Goal: Complete application form

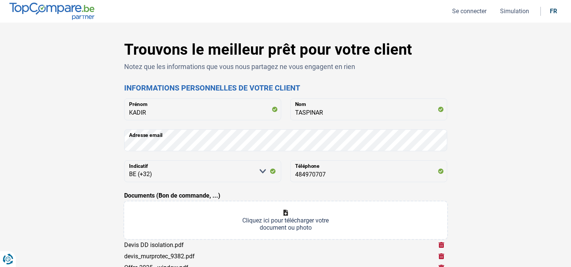
select select "32"
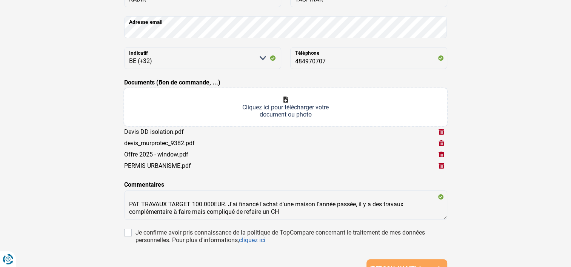
scroll to position [113, 0]
click at [283, 109] on input "Documents (Bon de commande, ...)" at bounding box center [285, 107] width 323 height 38
click at [289, 102] on input "Documents (Bon de commande, ...)" at bounding box center [285, 107] width 323 height 38
type input "C:\fakepath\RECAP REVENUS PRO ET LOC + CHARGES.pdf"
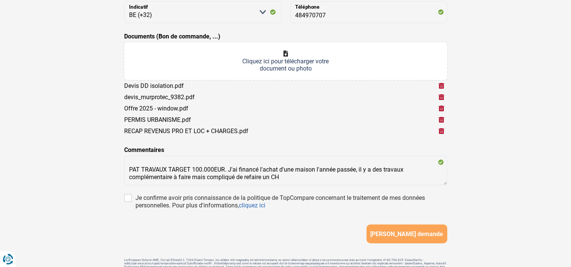
scroll to position [205, 0]
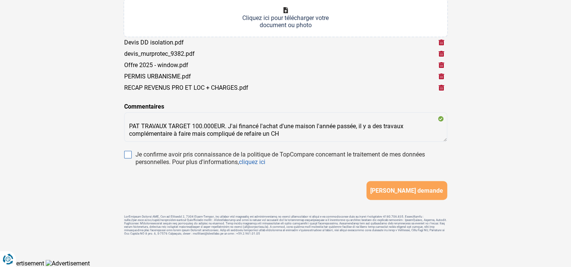
click at [125, 151] on input "Je confirme avoir pris connaissance de la politique de TopCompare concernant le…" at bounding box center [128, 155] width 8 height 8
checkbox input "true"
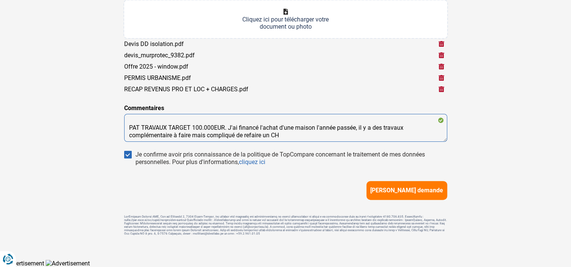
click at [130, 116] on textarea "PAT TRAVAUX TARGET 100.000EUR. J'ai financé l'achat d'une maison l'année passée…" at bounding box center [285, 128] width 323 height 28
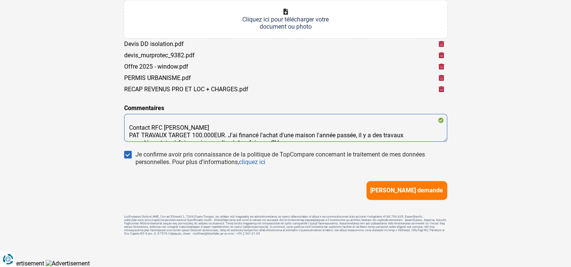
scroll to position [8, 0]
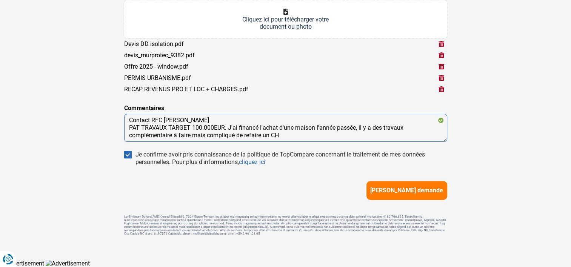
click at [173, 131] on textarea "Contact RFC [PERSON_NAME] PAT TRAVAUX TARGET 100.000EUR. J'ai financé l'achat d…" at bounding box center [285, 128] width 323 height 28
click at [210, 133] on textarea "Contact RFC [PERSON_NAME] PAT TRAVAUX TARGET 100.000EUR. J'ai financé l'achat d…" at bounding box center [285, 128] width 323 height 28
click at [314, 136] on textarea "Contact RFC [PERSON_NAME] PAT TRAVAUX TARGET 100.000EUR. J'ai financé l'achat d…" at bounding box center [285, 128] width 323 height 28
type textarea "Contact RFC [PERSON_NAME] PAT TRAVAUX TARGET 100.000EUR. J'ai financé l'achat d…"
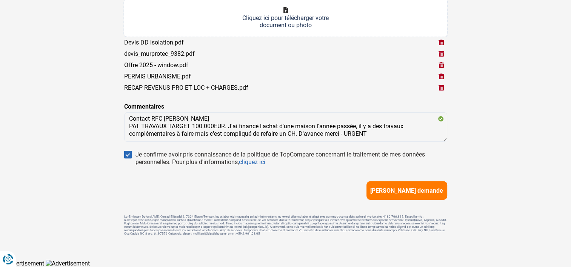
click at [413, 183] on button "[PERSON_NAME] demande" at bounding box center [407, 190] width 81 height 19
